Goal: Task Accomplishment & Management: Manage account settings

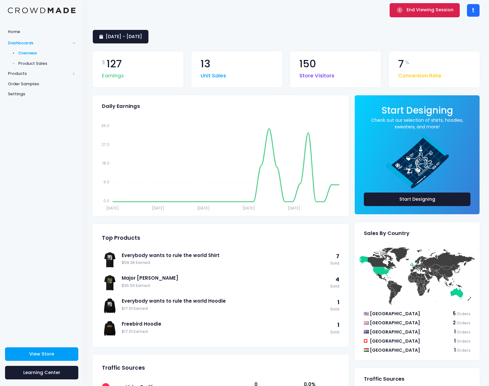
click at [420, 12] on span "End Viewing Session" at bounding box center [430, 10] width 47 height 6
click at [434, 9] on span "End Viewing Session" at bounding box center [430, 10] width 47 height 6
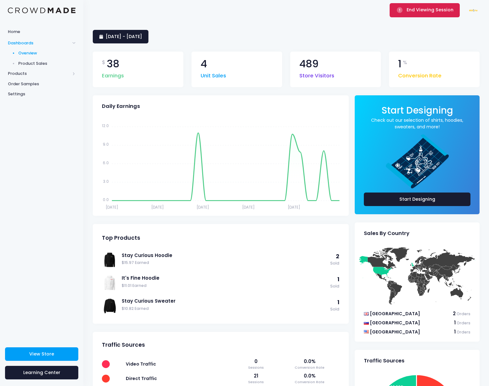
click at [409, 9] on span "End Viewing Session" at bounding box center [430, 10] width 47 height 6
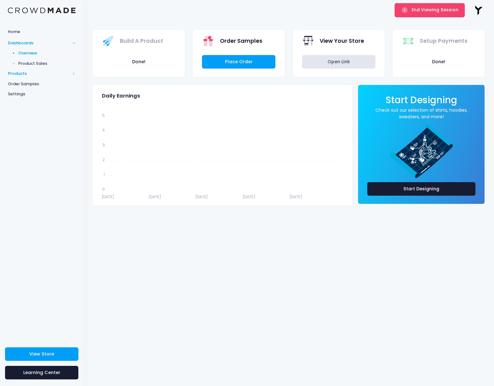
click at [32, 71] on span "Products" at bounding box center [39, 73] width 62 height 6
click at [33, 74] on span "Product Editor" at bounding box center [47, 73] width 58 height 6
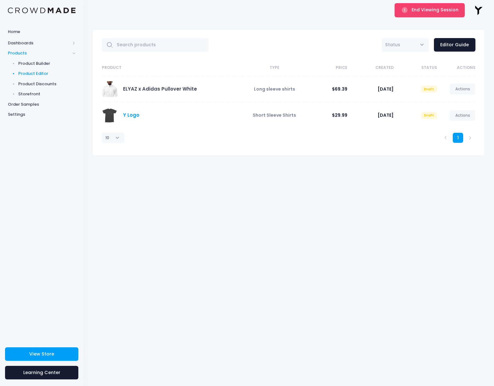
click at [136, 117] on link "Y Logo" at bounding box center [131, 115] width 16 height 7
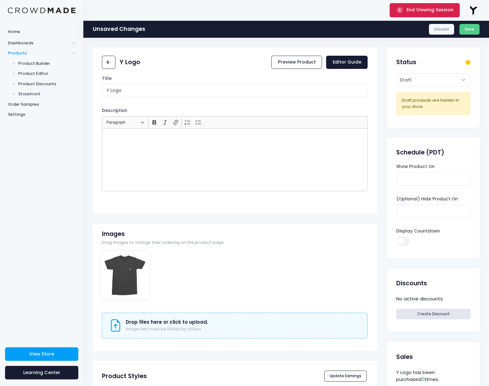
click at [426, 13] on span "End Viewing Session" at bounding box center [430, 10] width 47 height 6
